Goal: Information Seeking & Learning: Find specific fact

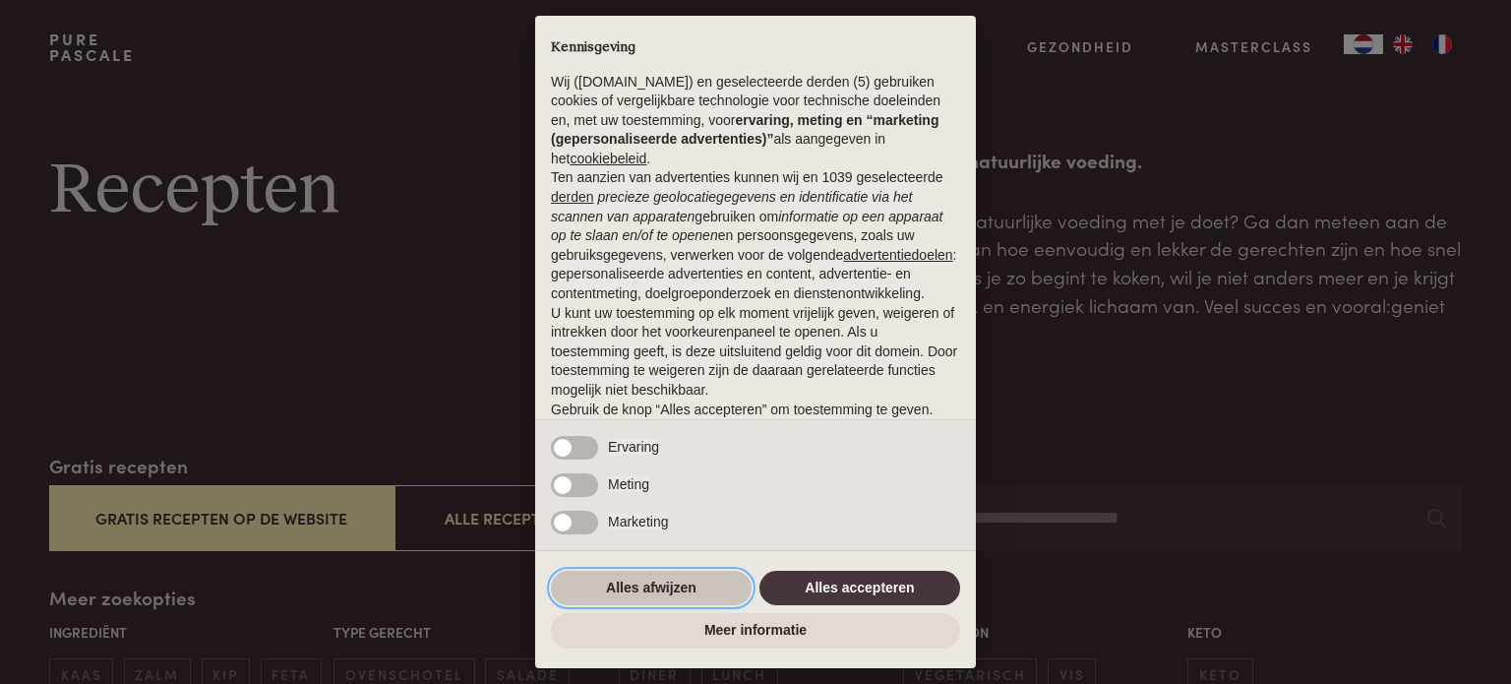
click at [661, 586] on button "Alles afwijzen" at bounding box center [651, 588] width 201 height 35
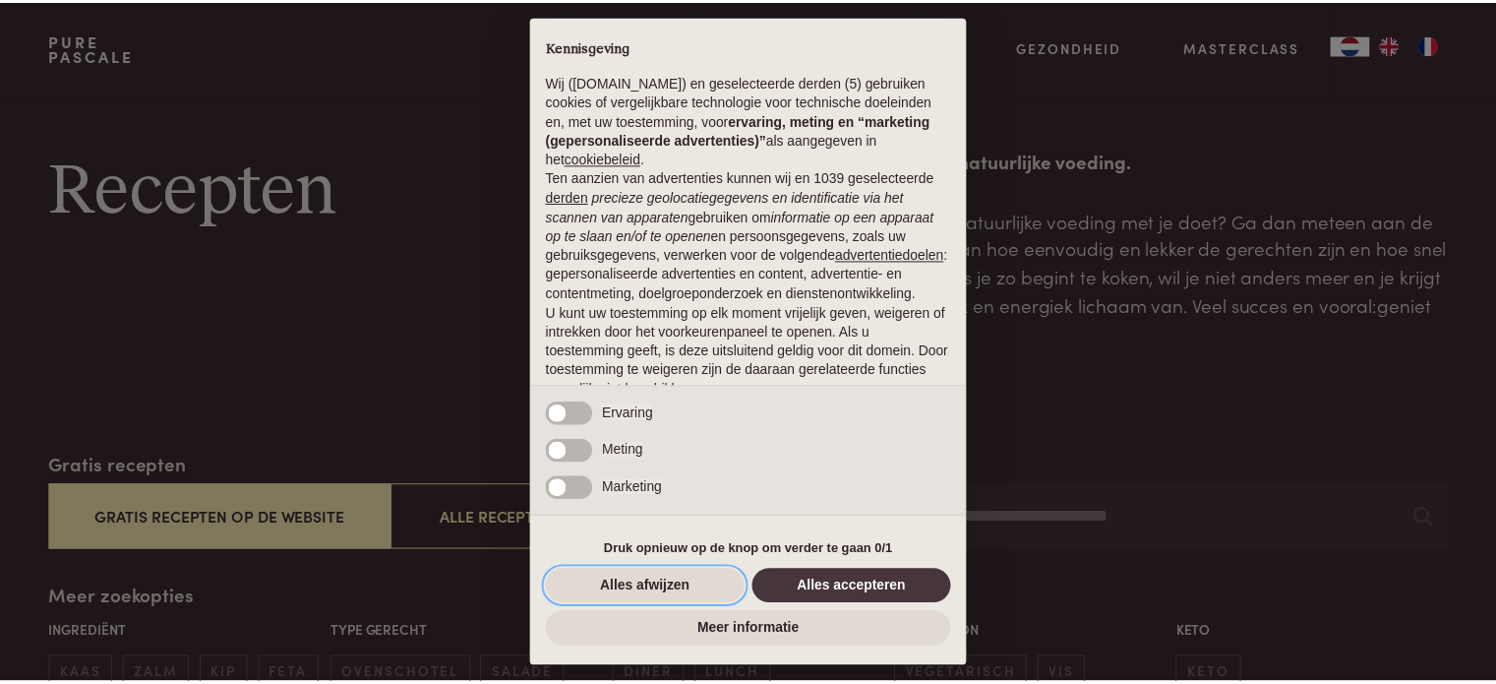
scroll to position [106, 0]
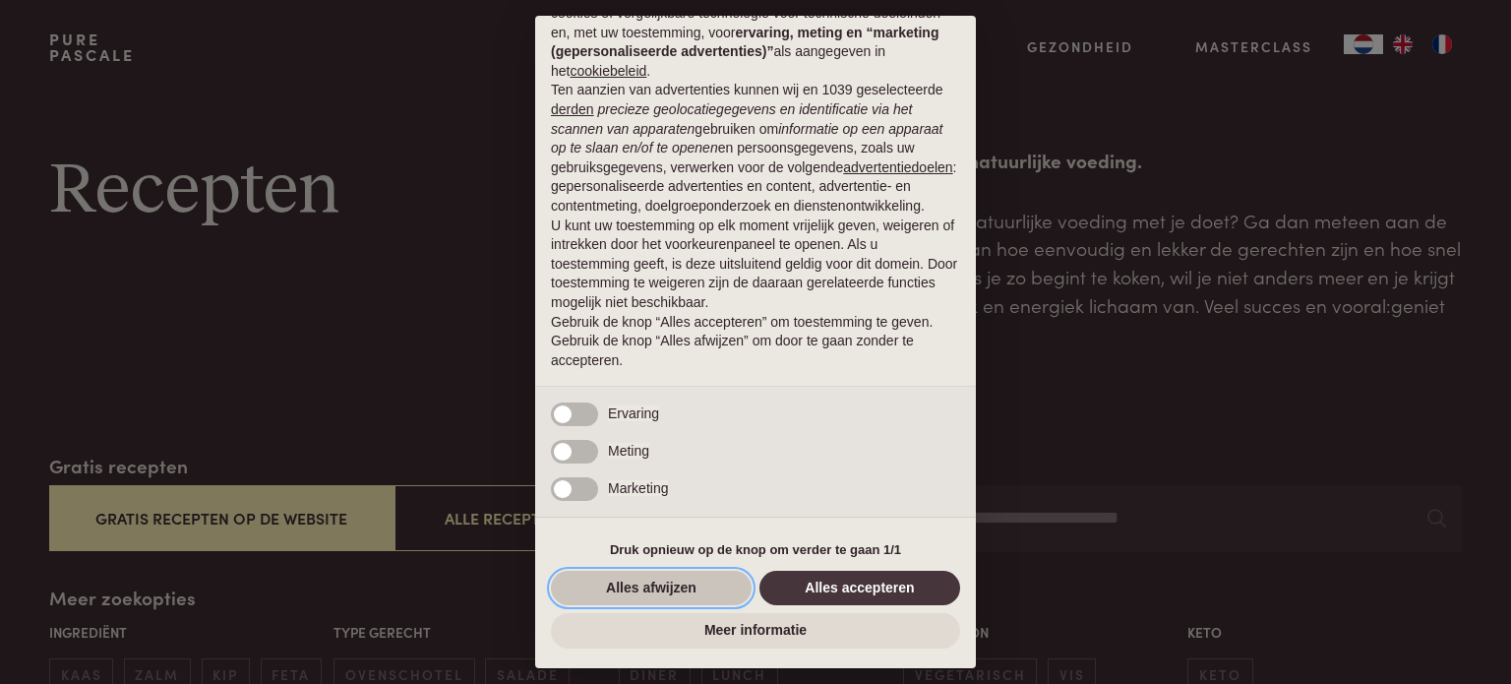
click at [681, 582] on button "Alles afwijzen" at bounding box center [651, 588] width 201 height 35
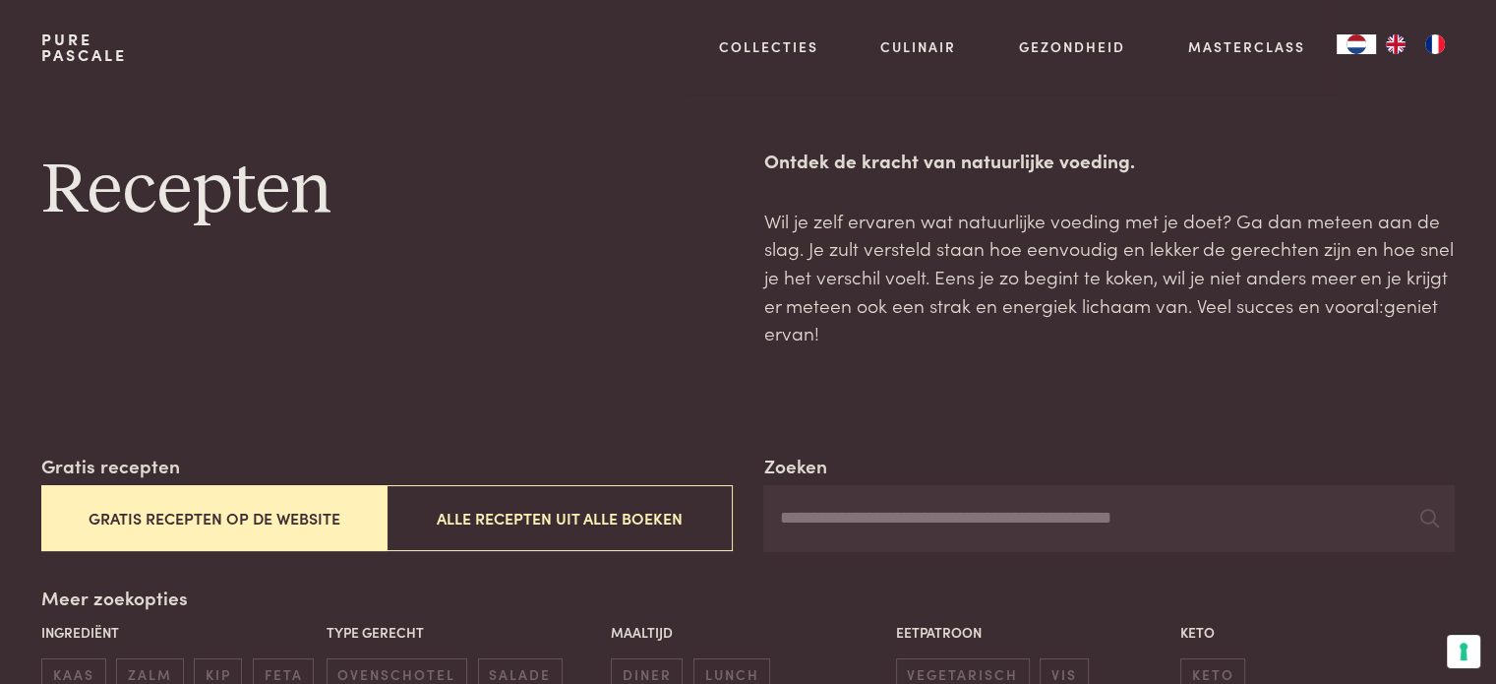
click at [563, 282] on div "Recepten" at bounding box center [386, 247] width 691 height 201
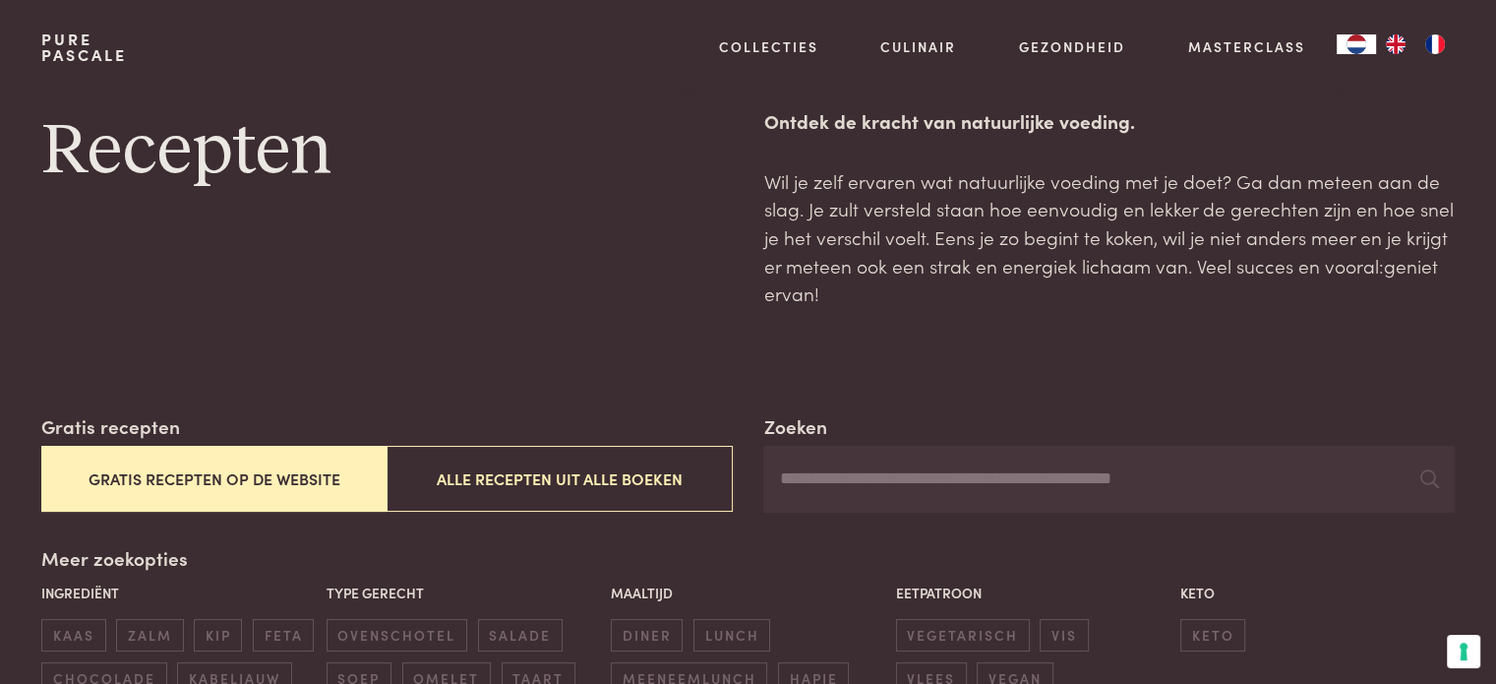
scroll to position [79, 0]
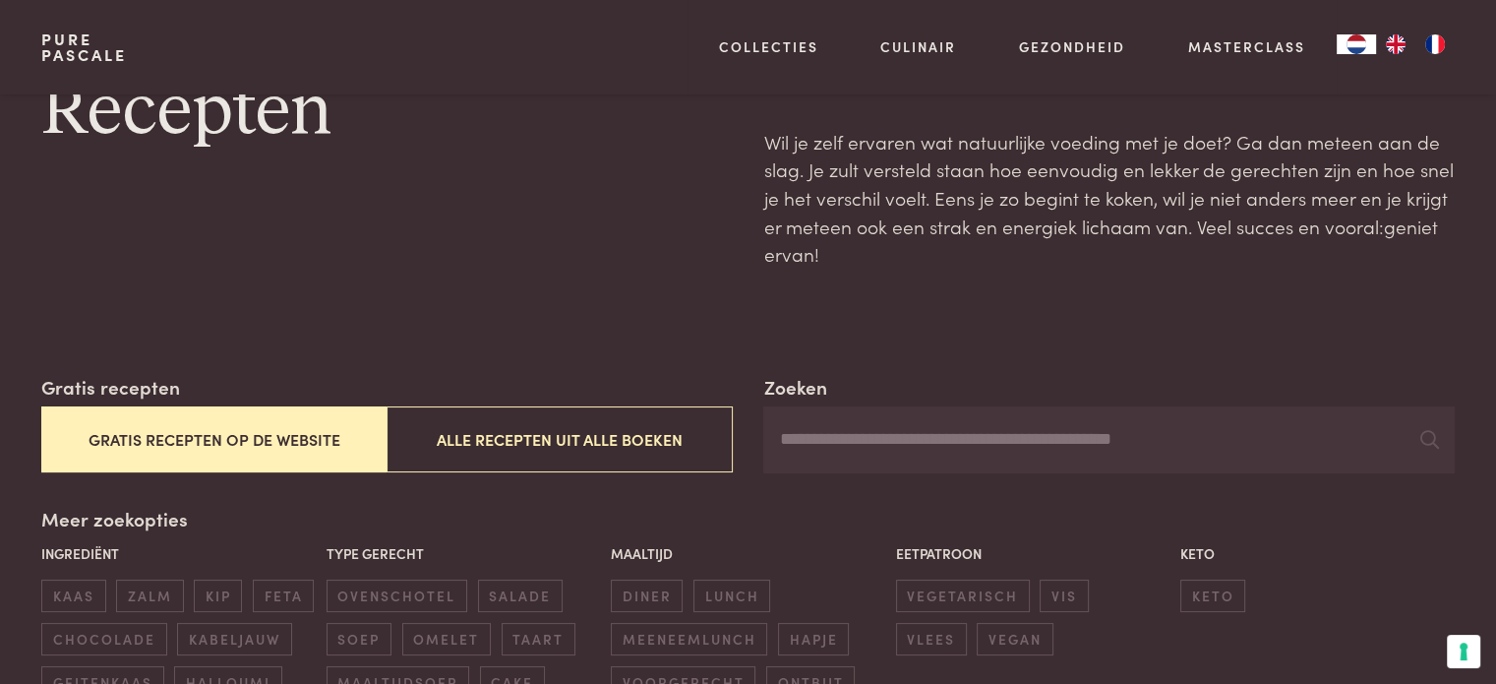
click at [848, 436] on input "Zoeken" at bounding box center [1108, 439] width 691 height 67
type input "********"
click at [1424, 434] on icon at bounding box center [1429, 439] width 19 height 19
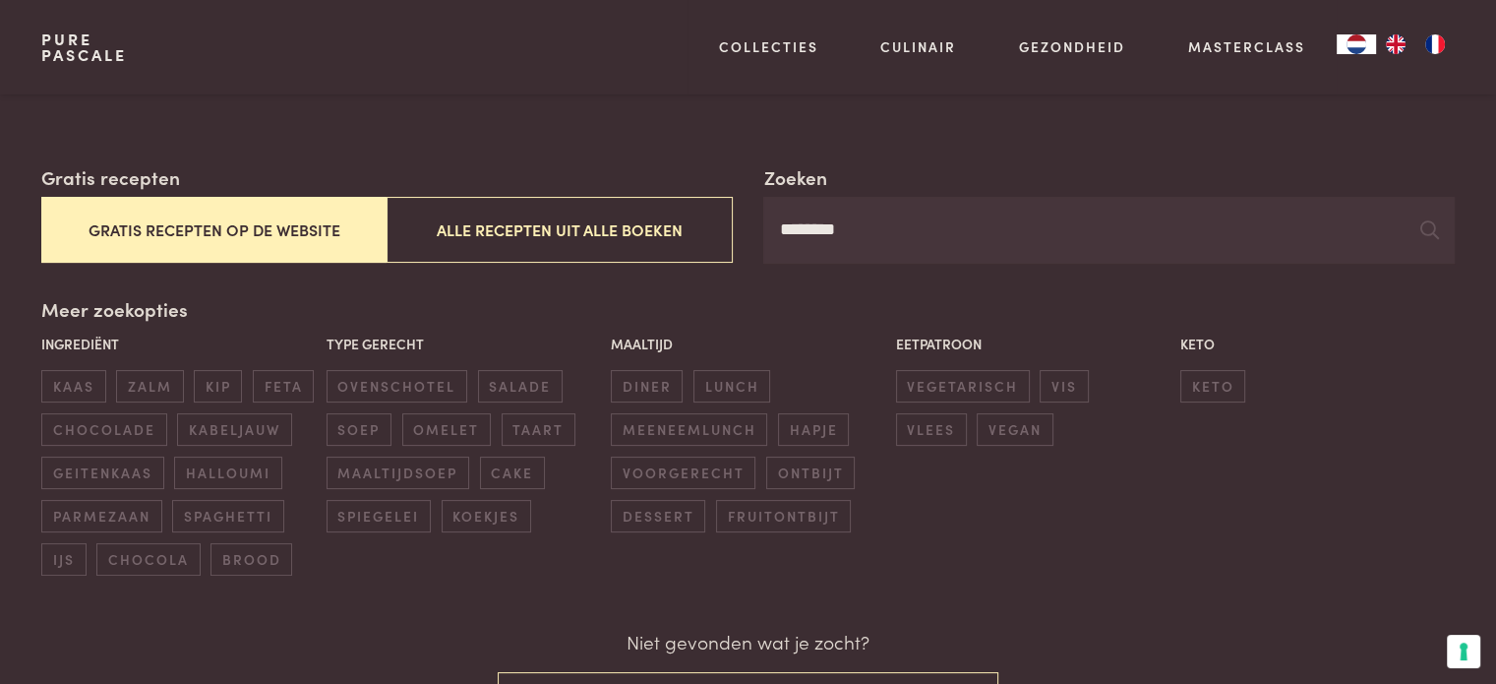
scroll to position [472, 0]
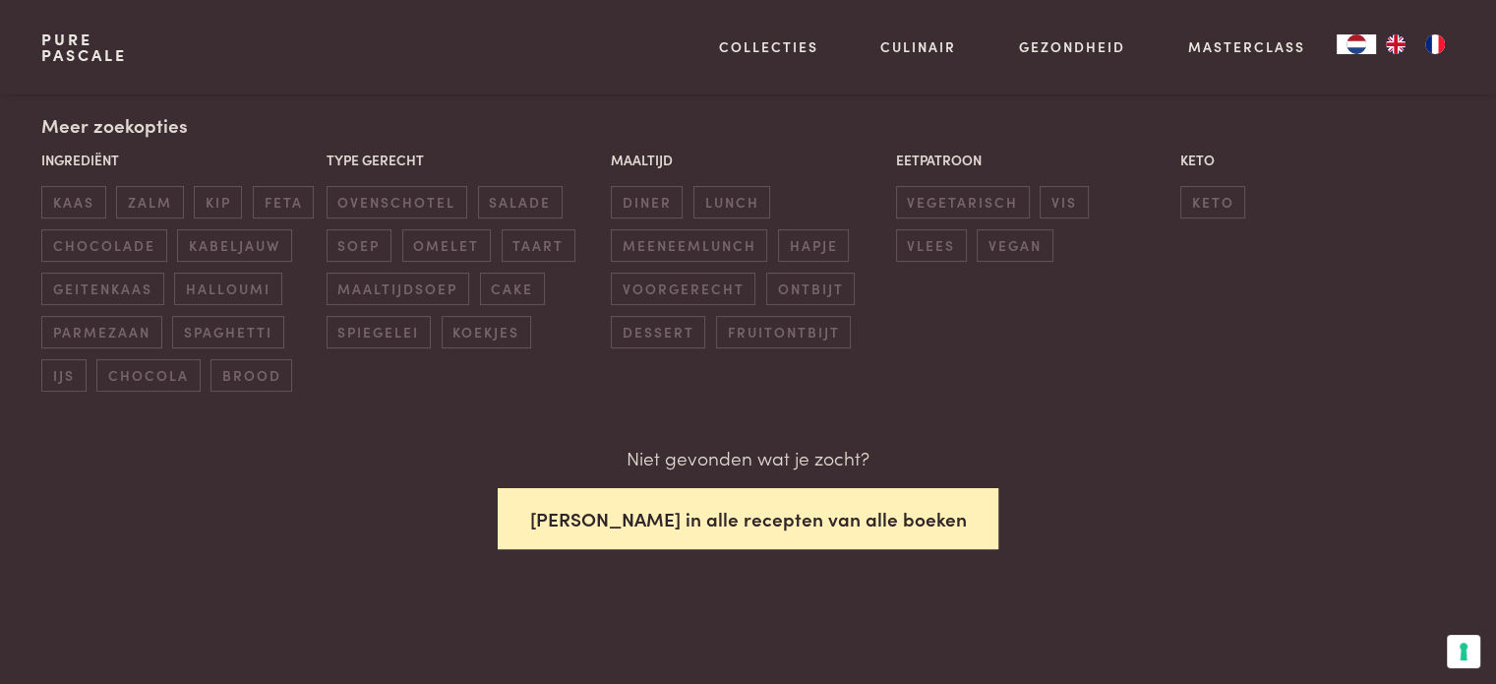
click at [862, 509] on button "[PERSON_NAME] in alle recepten van alle boeken" at bounding box center [749, 519] width 502 height 62
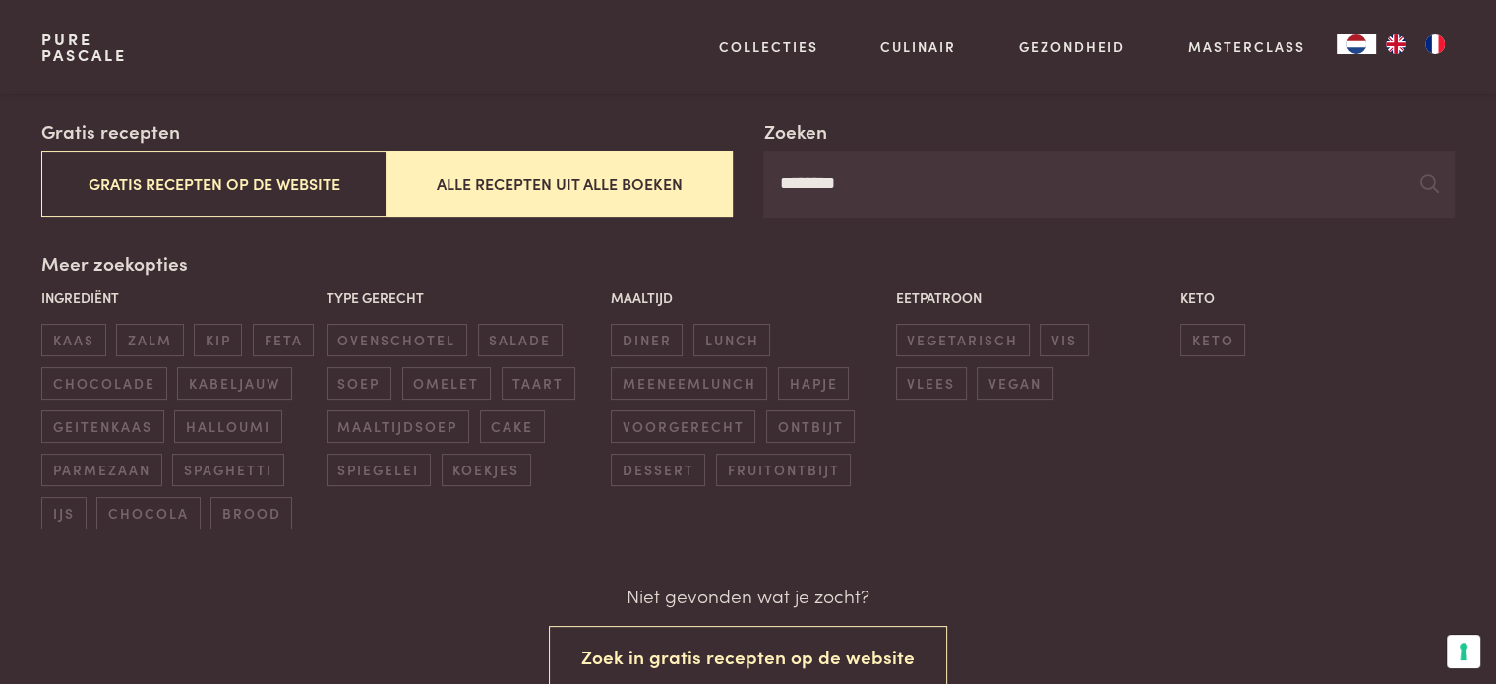
scroll to position [275, 0]
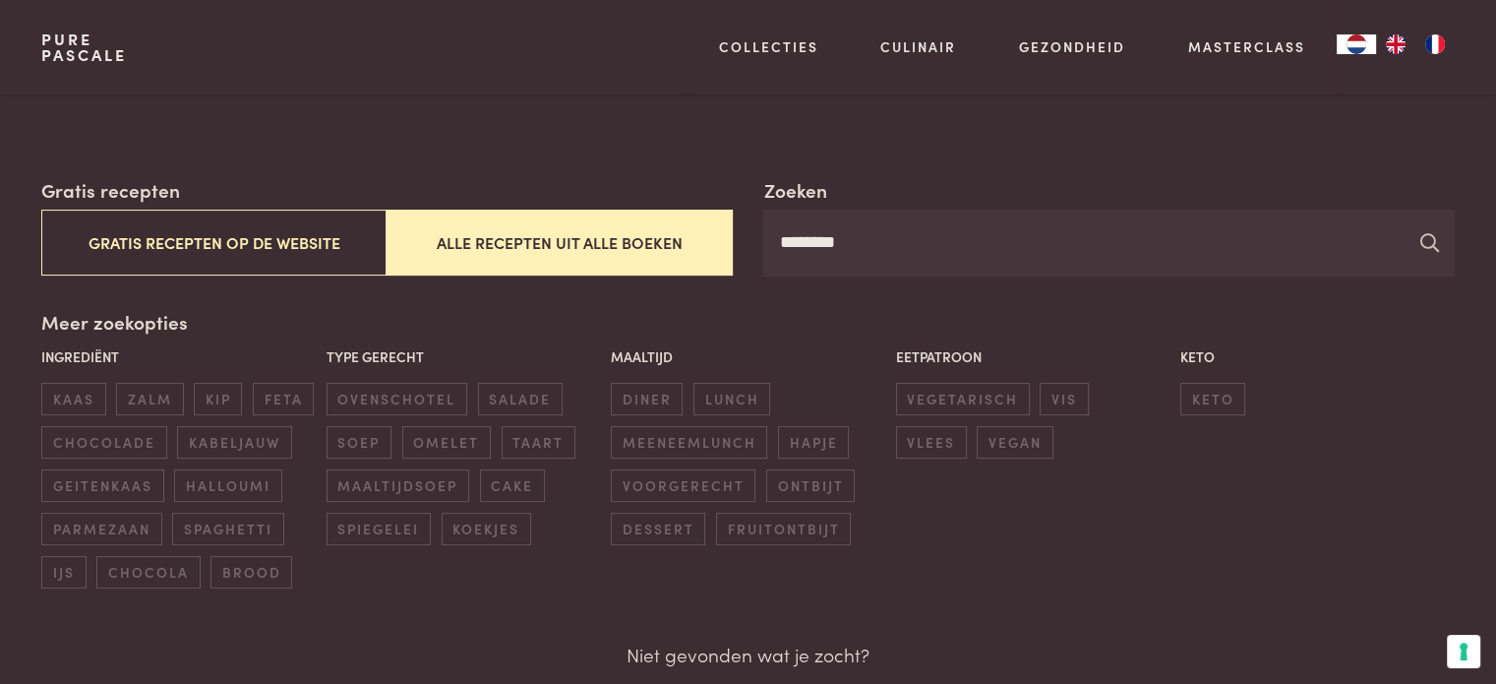
click at [1436, 240] on icon at bounding box center [1429, 242] width 19 height 19
click at [1341, 514] on div "Ingrediënt kaas zalm kip feta chocolade kabeljauw geitenkaas halloumi parmezaan…" at bounding box center [747, 467] width 1423 height 253
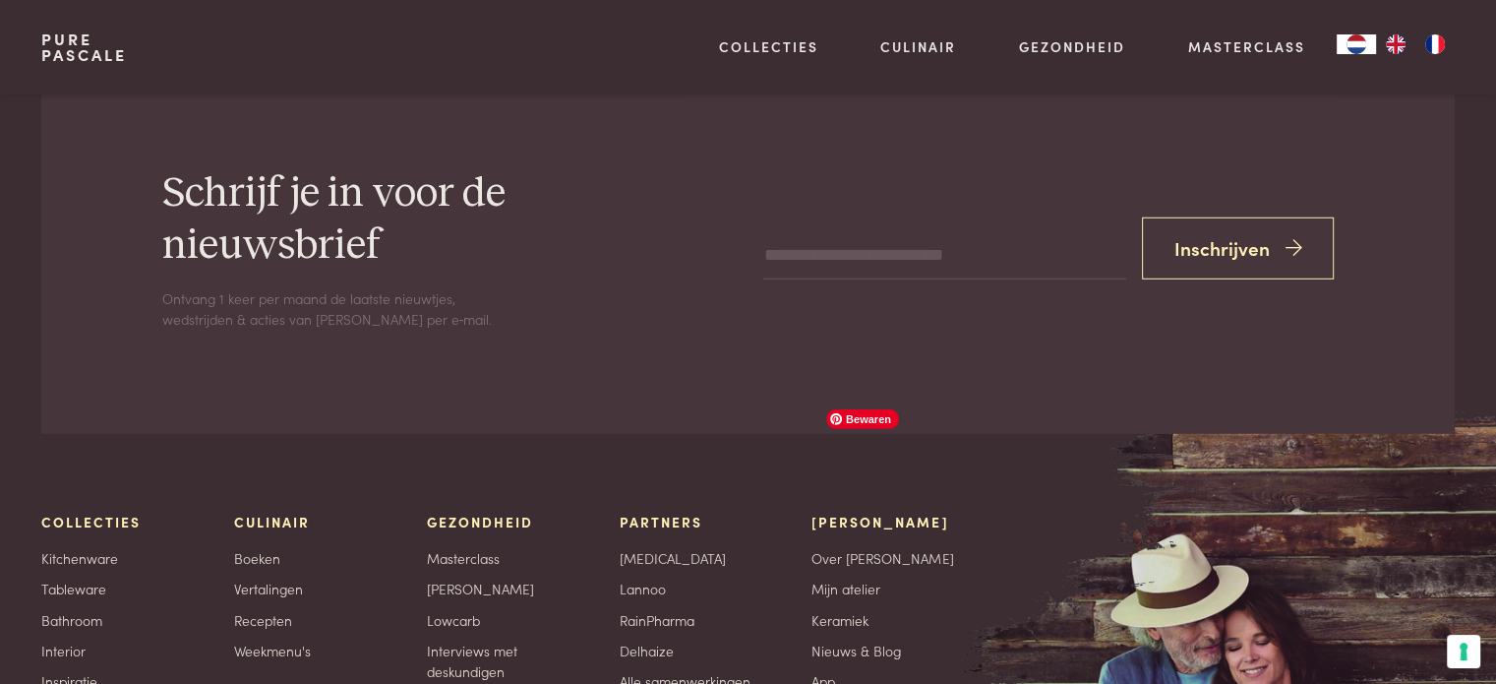
scroll to position [5705, 0]
